Goal: Information Seeking & Learning: Find specific page/section

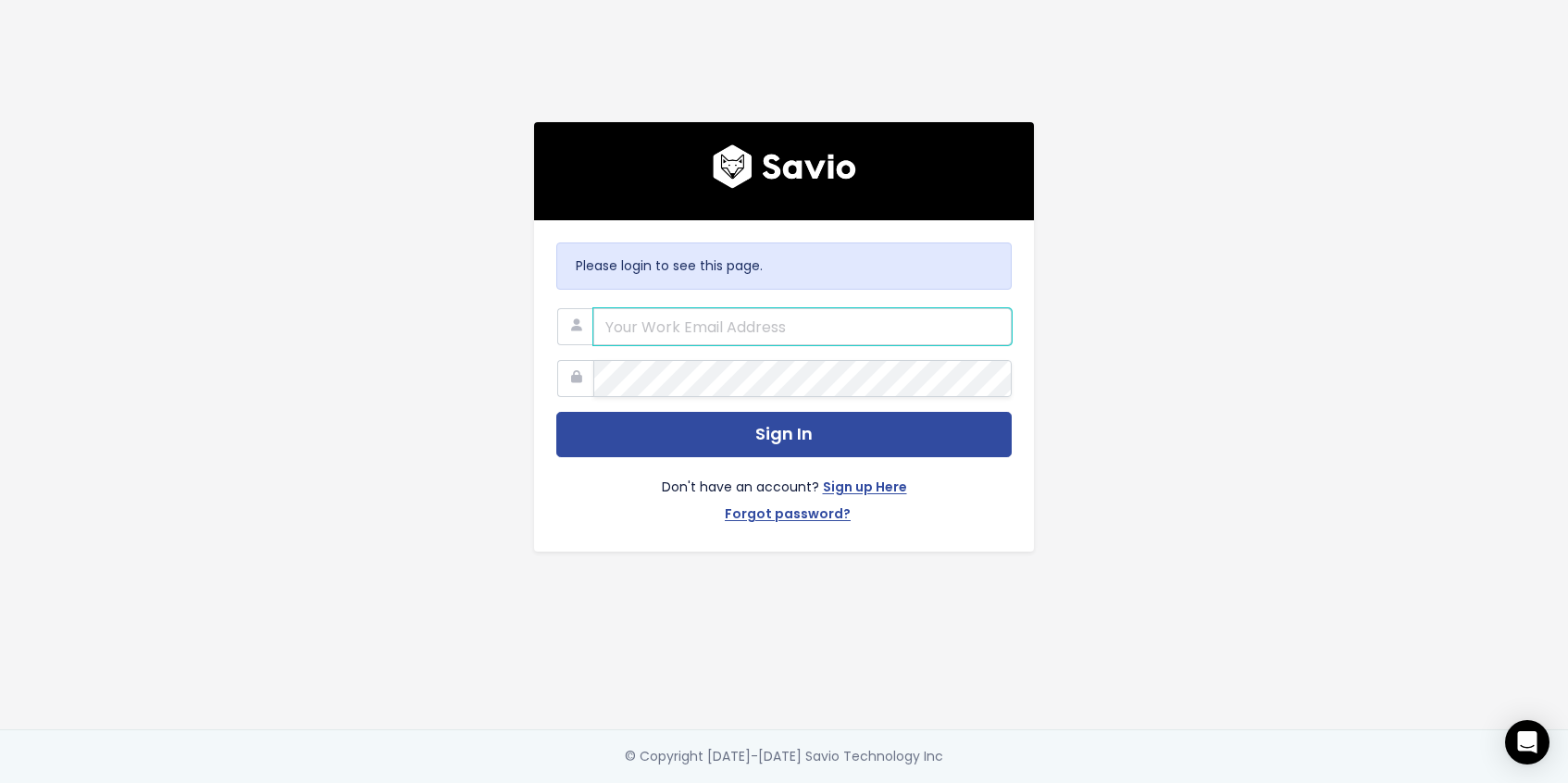
click at [659, 317] on input "email" at bounding box center [803, 326] width 418 height 37
type input "[PERSON_NAME][EMAIL_ADDRESS][DOMAIN_NAME]"
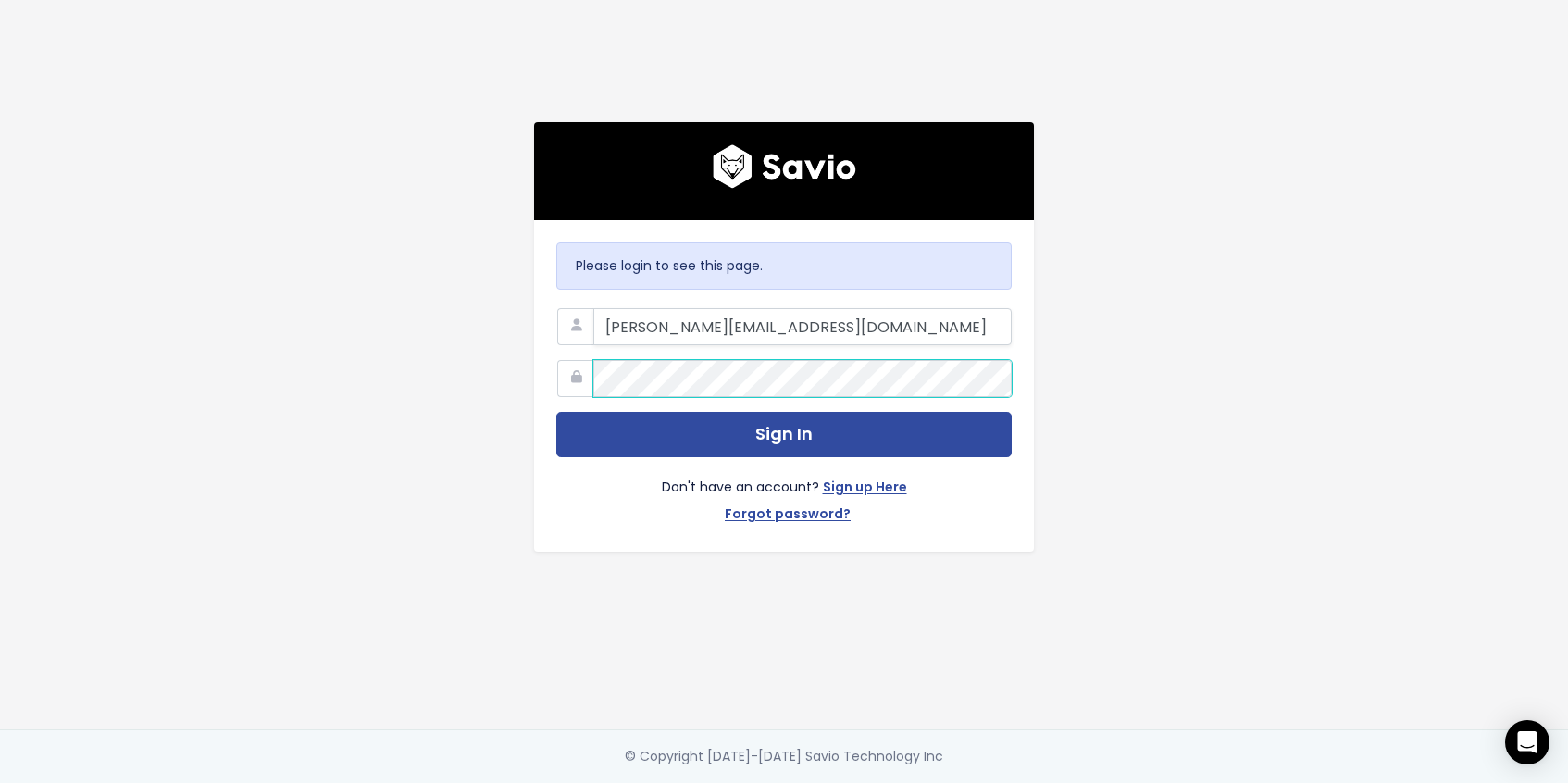
click at [556, 412] on button "Sign In" at bounding box center [784, 435] width 455 height 46
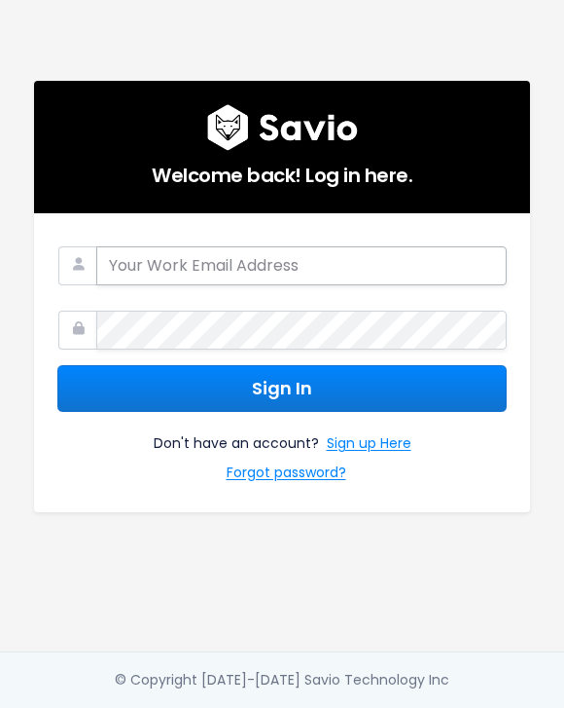
click at [400, 268] on input "email" at bounding box center [301, 265] width 411 height 39
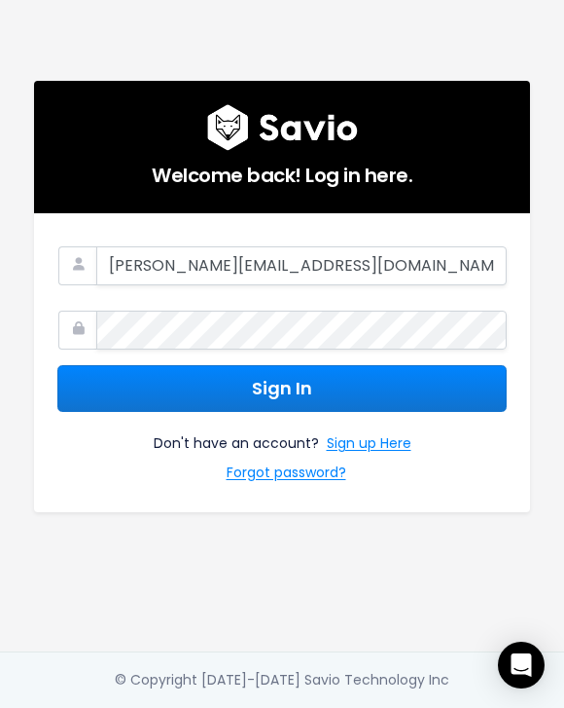
type input "[PERSON_NAME][EMAIL_ADDRESS][DOMAIN_NAME]"
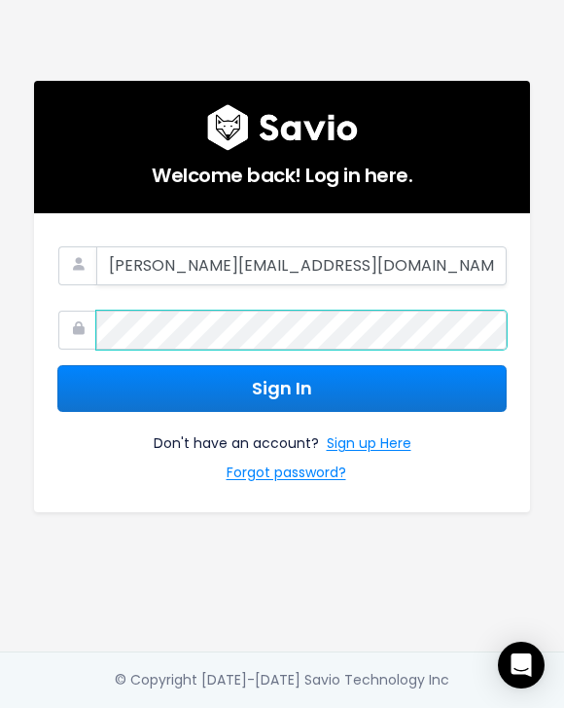
click at [57, 365] on button "Sign In" at bounding box center [282, 389] width 450 height 48
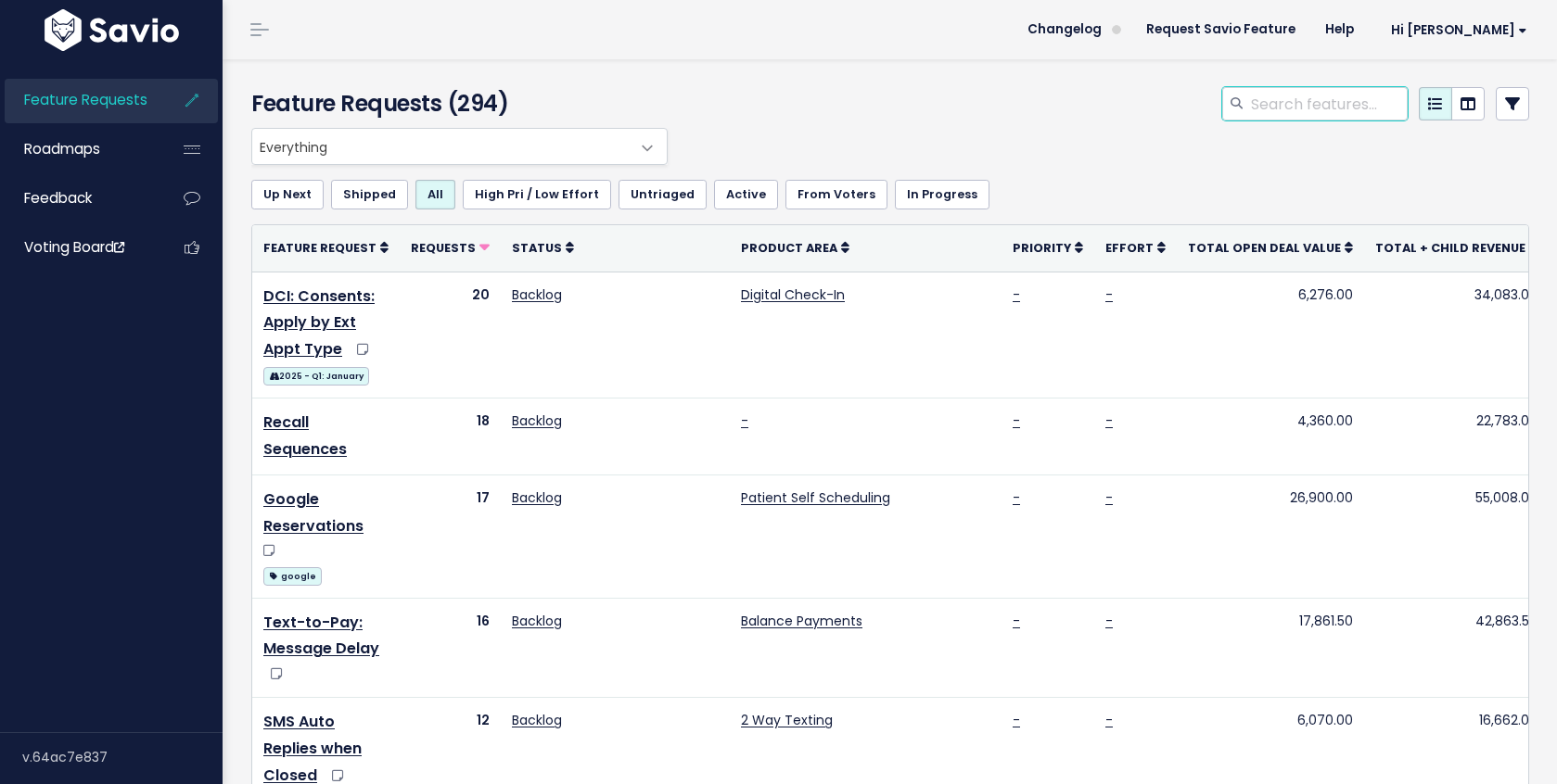
click at [1313, 106] on input "search" at bounding box center [1328, 103] width 158 height 33
type input "no show"
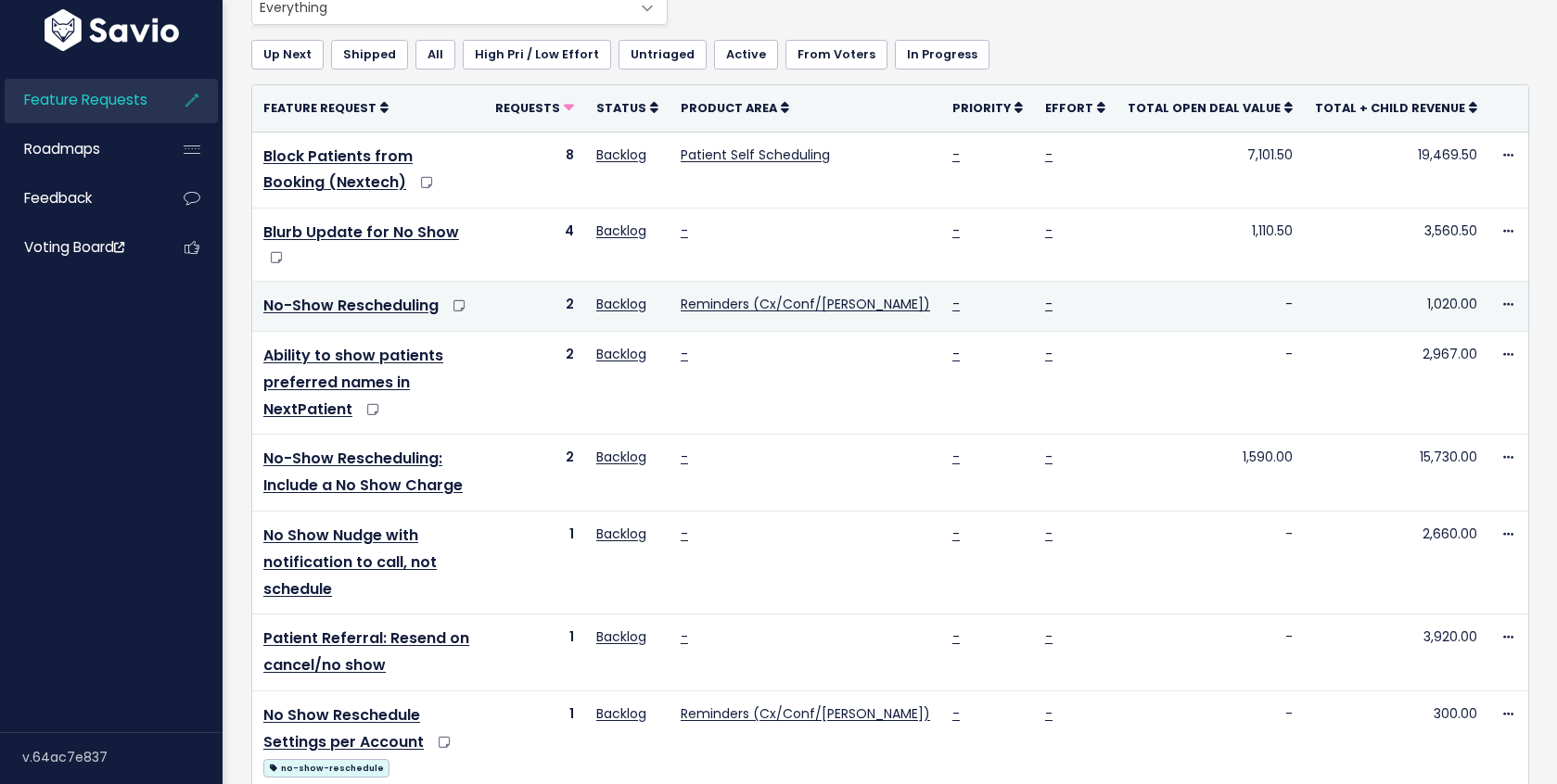
scroll to position [151, 0]
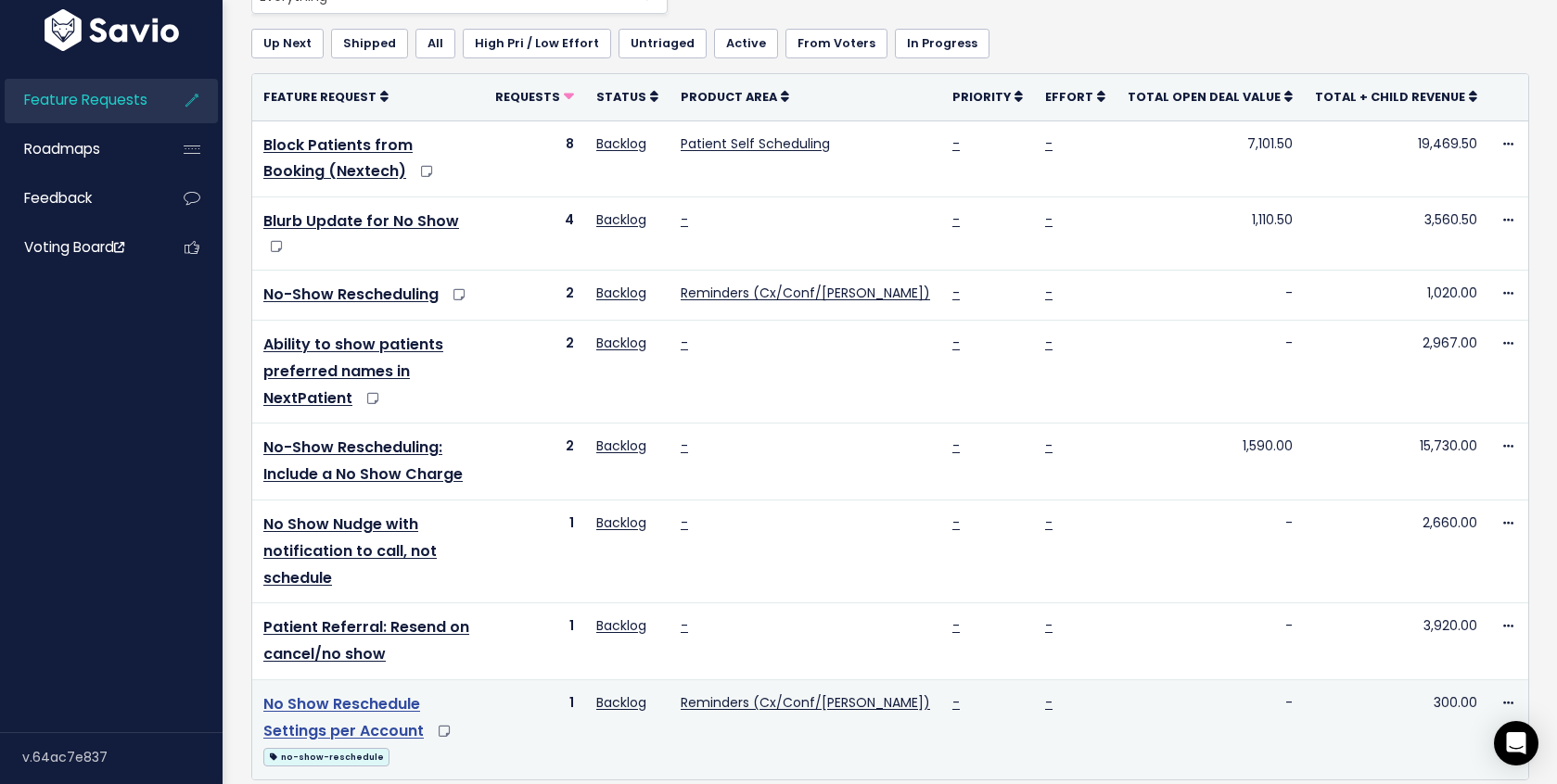
click at [424, 694] on link "No Show Reschedule Settings per Account" at bounding box center [343, 717] width 160 height 49
